Goal: Task Accomplishment & Management: Use online tool/utility

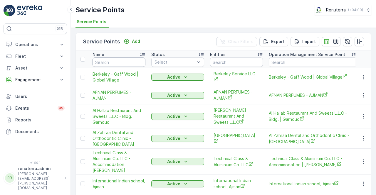
click at [111, 63] on input "text" at bounding box center [119, 62] width 53 height 9
type input "em"
click at [111, 63] on input "em" at bounding box center [119, 62] width 53 height 9
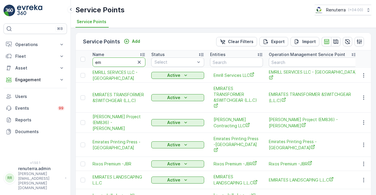
click at [111, 63] on input "em" at bounding box center [119, 62] width 53 height 9
type input "emrill"
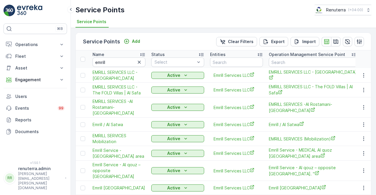
scroll to position [29, 0]
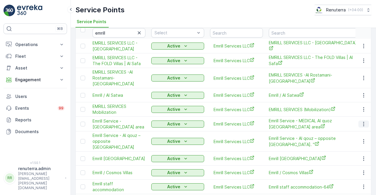
click at [362, 121] on icon "button" at bounding box center [364, 124] width 6 height 6
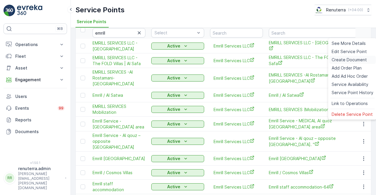
click at [339, 61] on span "Create Document" at bounding box center [349, 60] width 35 height 6
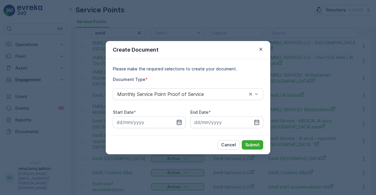
click at [176, 122] on icon "button" at bounding box center [179, 123] width 6 height 6
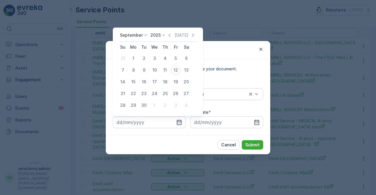
click at [168, 34] on icon "button" at bounding box center [170, 35] width 6 height 6
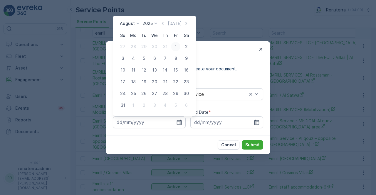
click at [177, 46] on div "1" at bounding box center [175, 46] width 9 height 9
type input "01.08.2025"
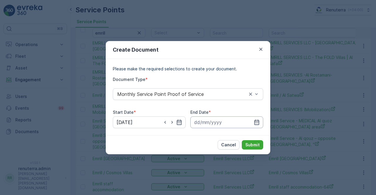
drag, startPoint x: 258, startPoint y: 123, endPoint x: 257, endPoint y: 118, distance: 5.1
click at [258, 123] on icon "button" at bounding box center [257, 123] width 6 height 6
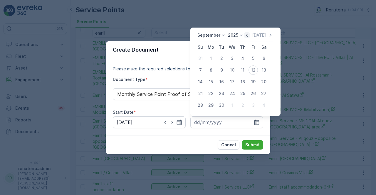
click at [246, 36] on icon "button" at bounding box center [247, 35] width 6 height 6
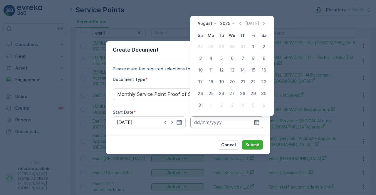
drag, startPoint x: 199, startPoint y: 106, endPoint x: 225, endPoint y: 118, distance: 27.9
click at [200, 107] on div "31" at bounding box center [200, 105] width 9 height 9
type input "31.08.2025"
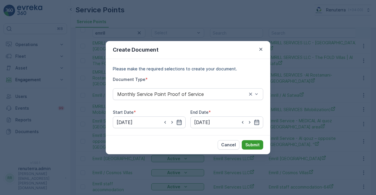
click at [254, 147] on p "Submit" at bounding box center [252, 145] width 14 height 6
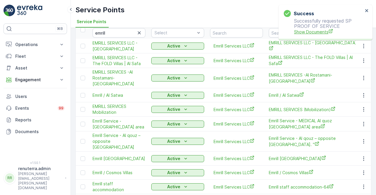
click at [309, 34] on span "Show Documents" at bounding box center [328, 32] width 69 height 6
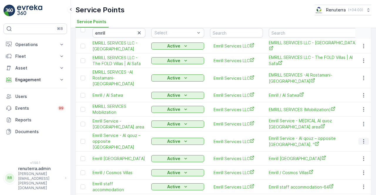
click at [363, 140] on icon "button" at bounding box center [364, 142] width 6 height 6
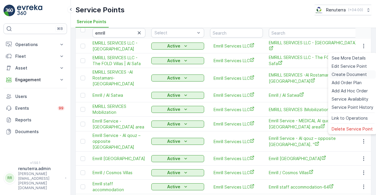
click at [340, 75] on span "Create Document" at bounding box center [349, 75] width 35 height 6
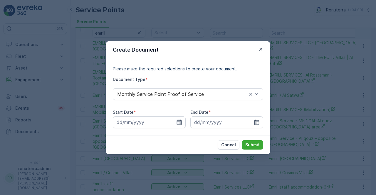
click at [180, 121] on icon "button" at bounding box center [179, 123] width 6 height 6
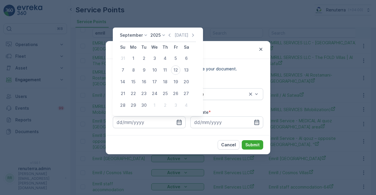
click at [167, 34] on icon "button" at bounding box center [170, 35] width 6 height 6
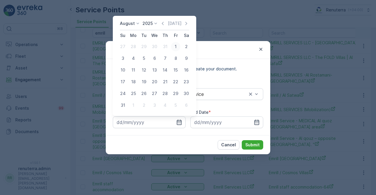
drag, startPoint x: 174, startPoint y: 47, endPoint x: 170, endPoint y: 48, distance: 4.2
click at [174, 47] on div "1" at bounding box center [175, 46] width 9 height 9
type input "01.08.2025"
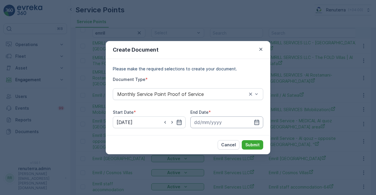
click at [253, 122] on input at bounding box center [226, 123] width 73 height 12
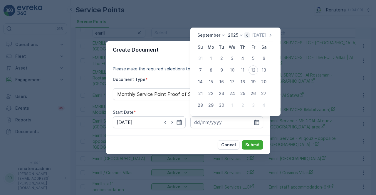
click at [246, 35] on icon "button" at bounding box center [247, 35] width 2 height 3
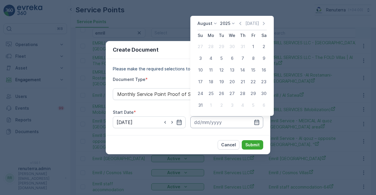
drag, startPoint x: 199, startPoint y: 106, endPoint x: 223, endPoint y: 126, distance: 31.5
click at [202, 107] on div "31" at bounding box center [200, 105] width 9 height 9
type input "31.08.2025"
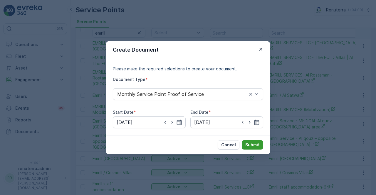
click at [250, 144] on p "Submit" at bounding box center [252, 145] width 14 height 6
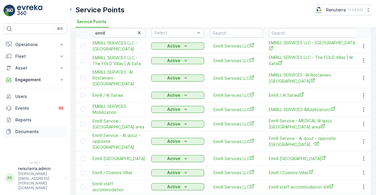
click at [24, 127] on link "Documents" at bounding box center [35, 132] width 63 height 12
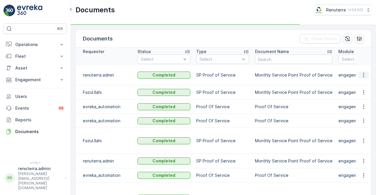
drag, startPoint x: 365, startPoint y: 70, endPoint x: 362, endPoint y: 74, distance: 5.2
click at [365, 72] on icon "button" at bounding box center [364, 75] width 6 height 6
click at [357, 86] on td at bounding box center [364, 93] width 16 height 14
click at [362, 74] on icon "button" at bounding box center [364, 75] width 6 height 6
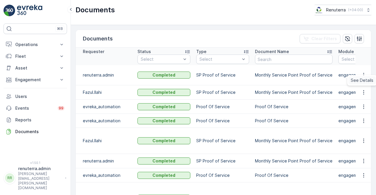
click at [361, 80] on span "See Details" at bounding box center [362, 81] width 23 height 6
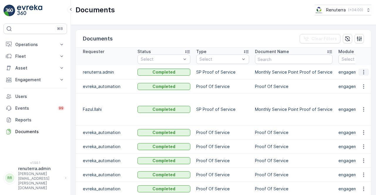
click at [362, 71] on icon "button" at bounding box center [364, 72] width 6 height 6
click at [360, 83] on span "See Details" at bounding box center [362, 81] width 23 height 6
